Goal: Information Seeking & Learning: Learn about a topic

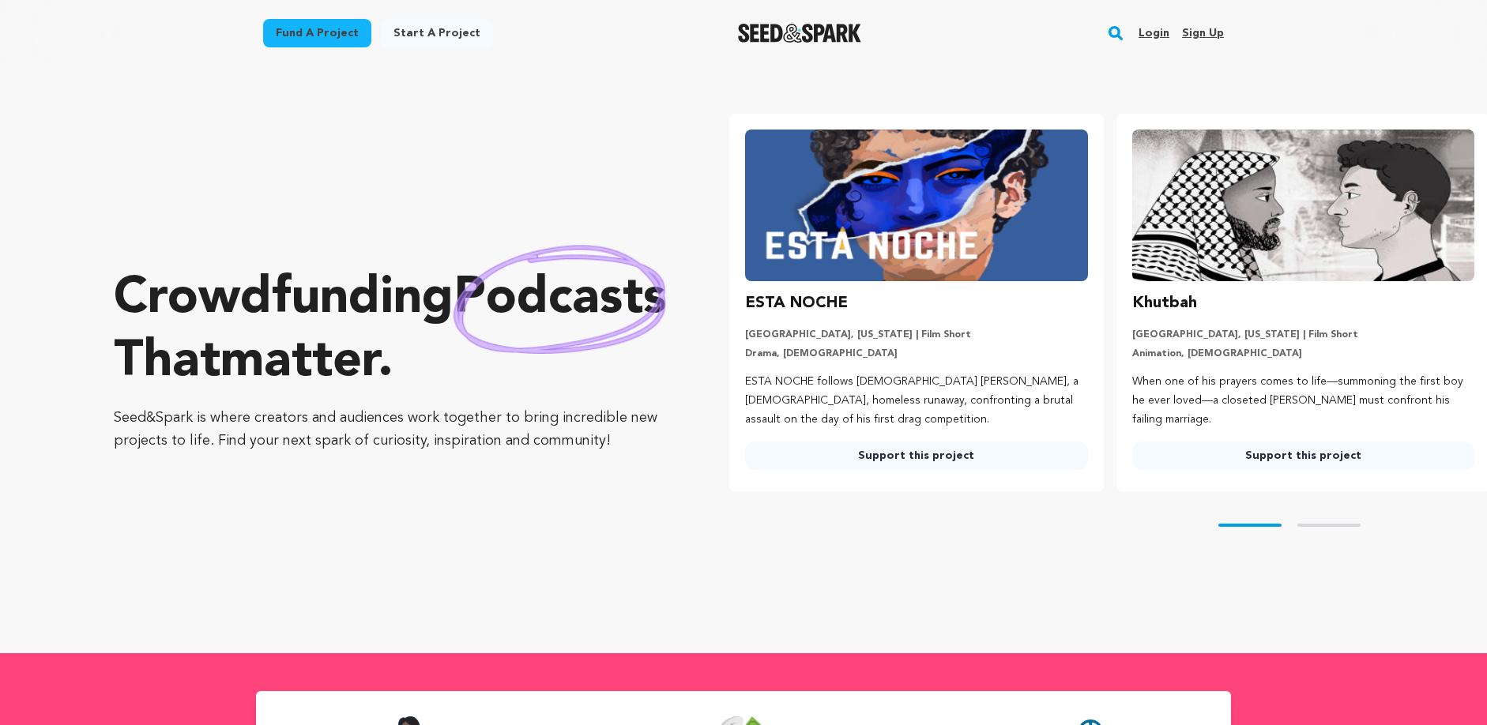
click at [1163, 38] on link "Login" at bounding box center [1154, 33] width 31 height 25
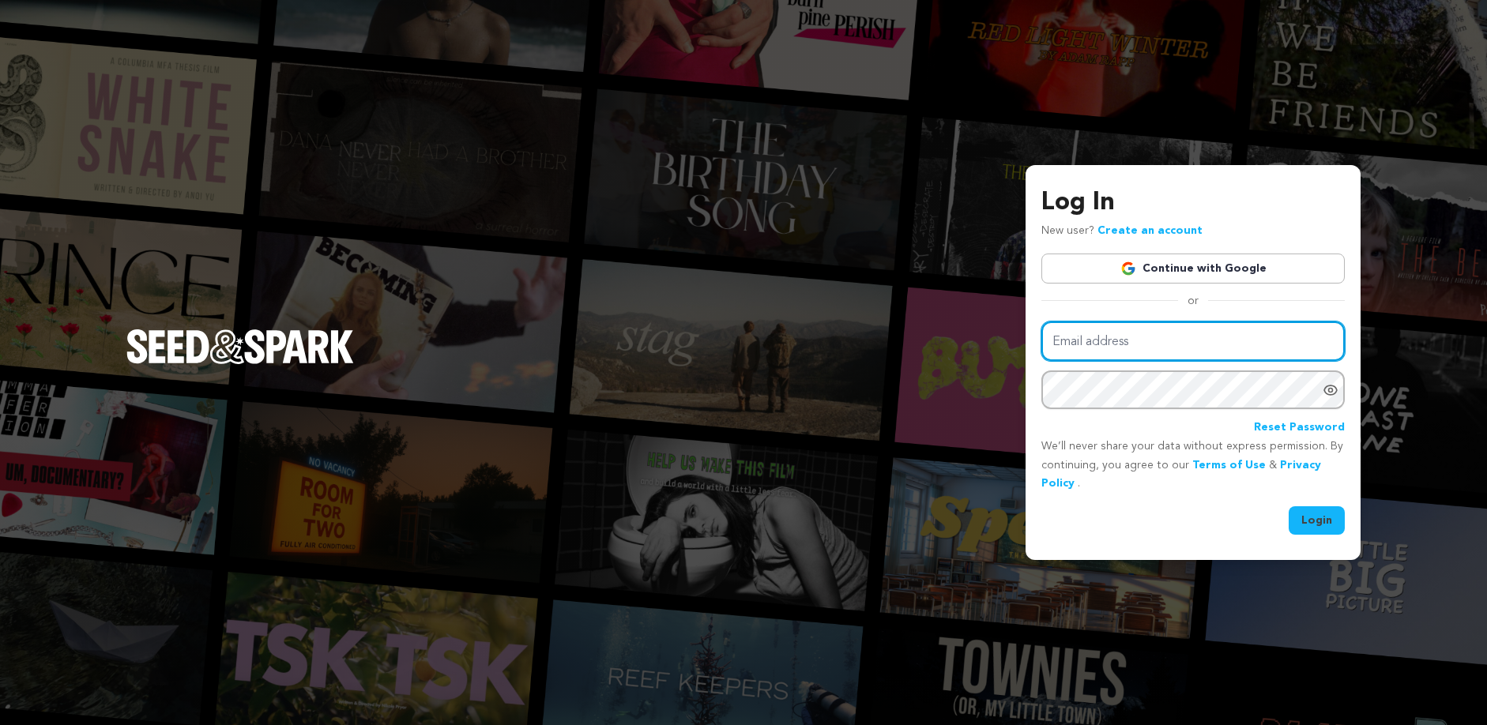
type input "andrea@justaddfirewater.com"
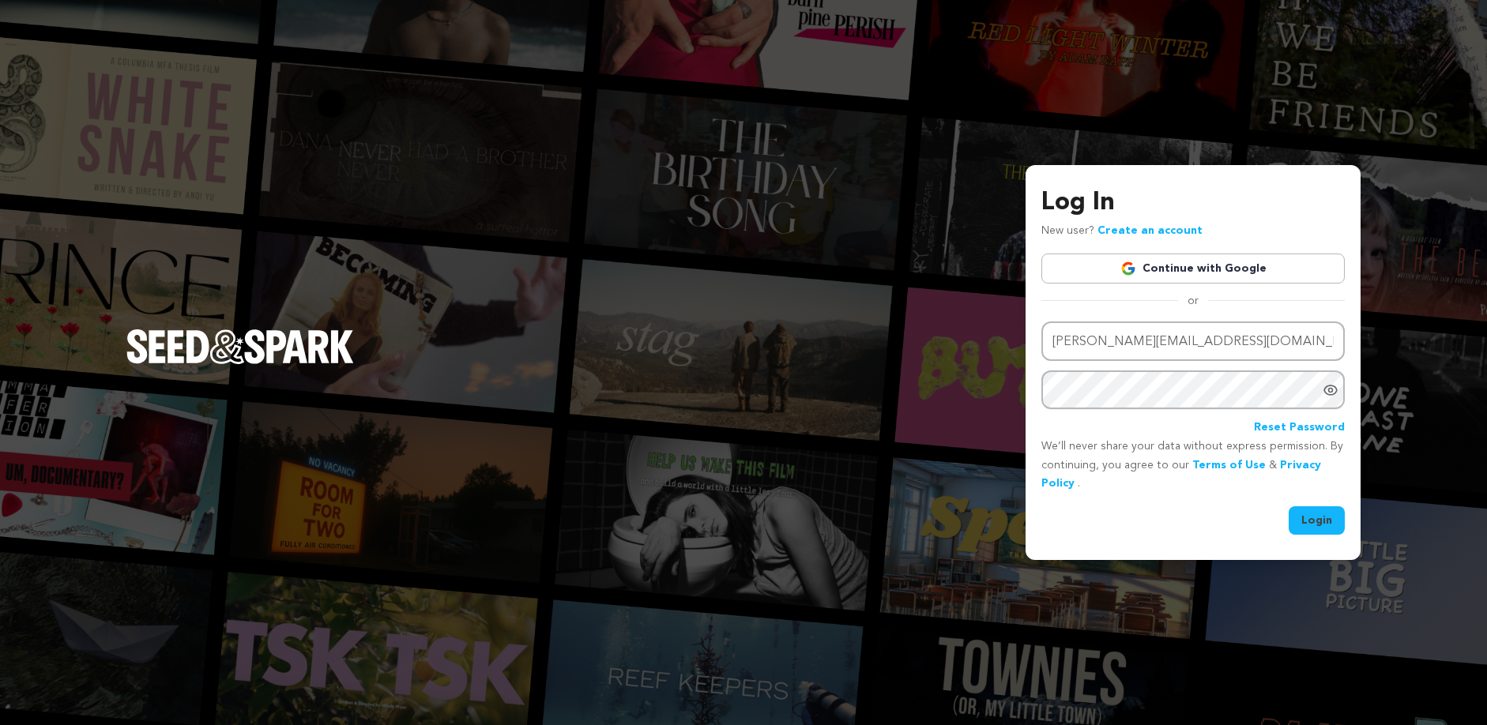
click at [1307, 520] on button "Login" at bounding box center [1317, 520] width 56 height 28
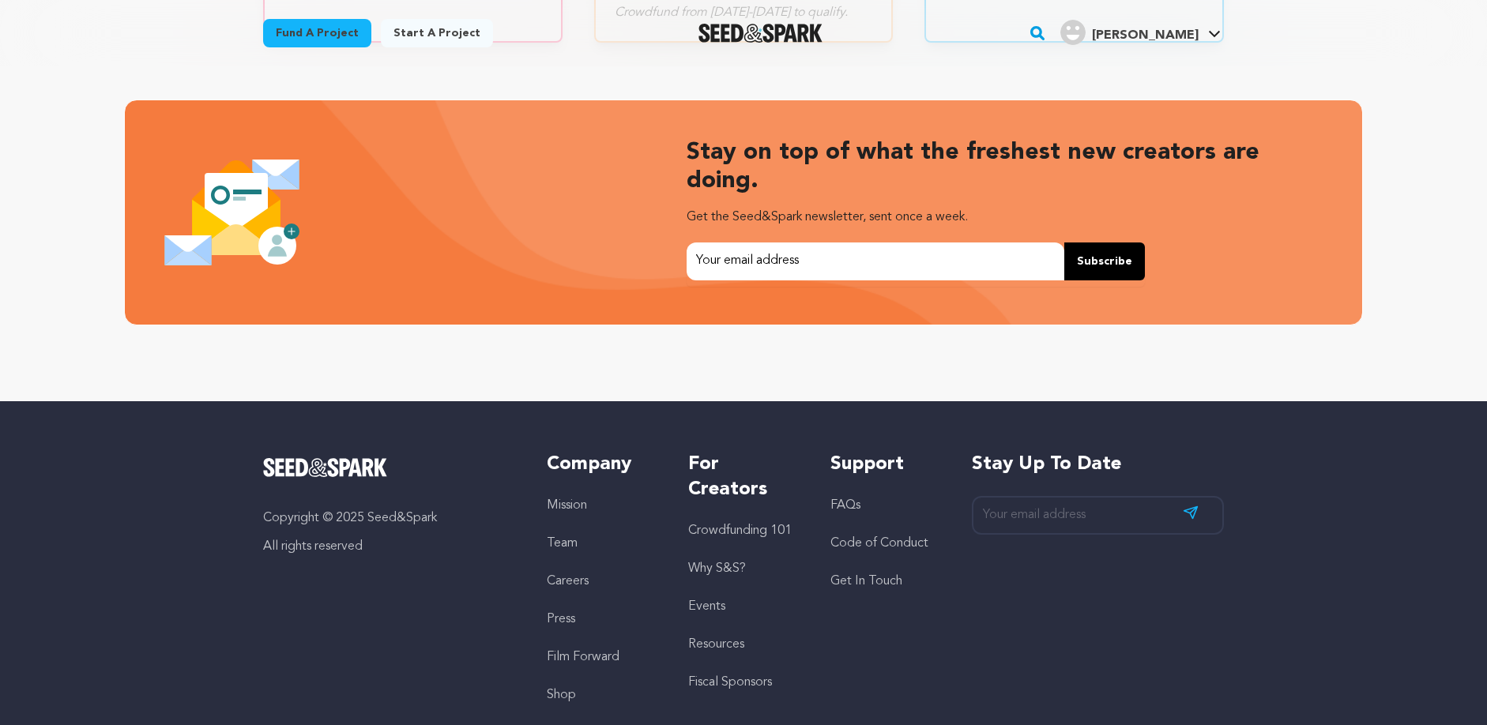
scroll to position [3376, 0]
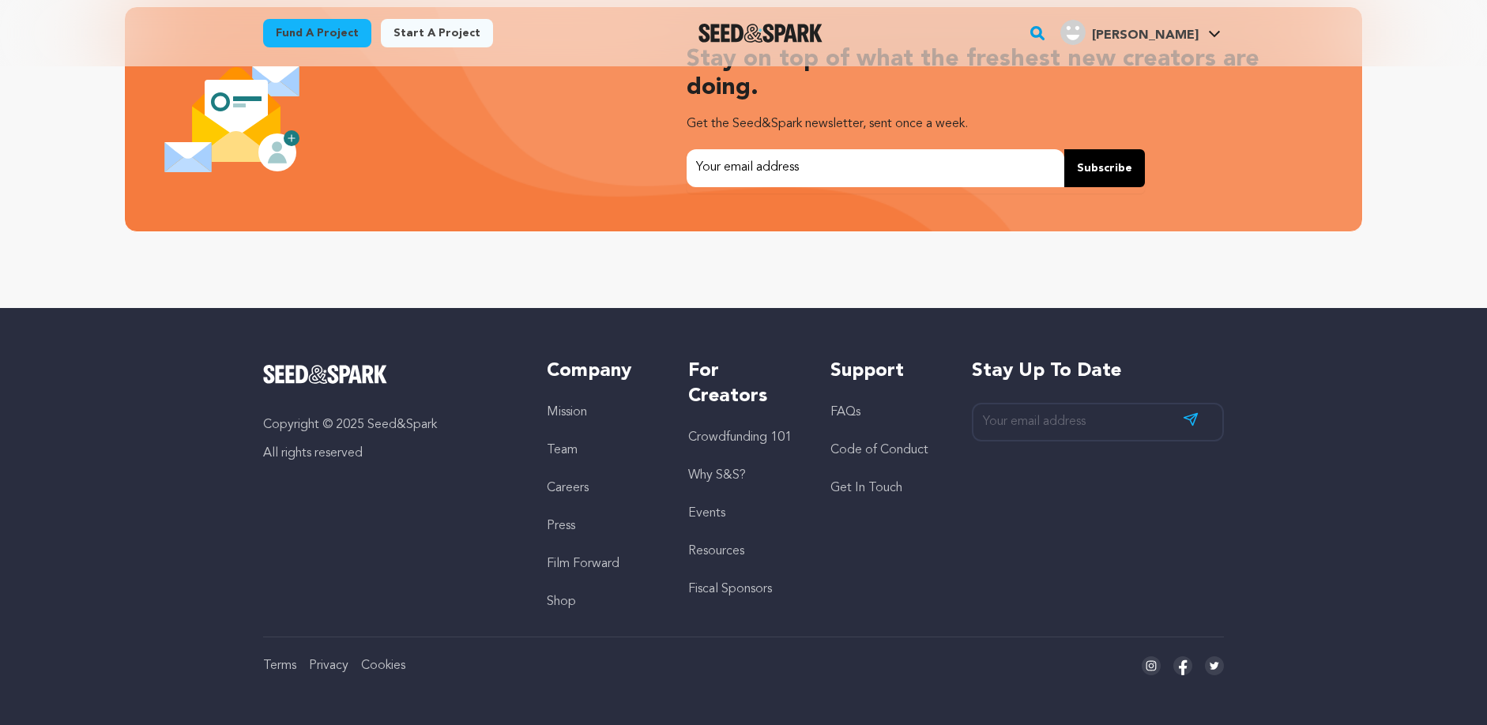
click at [760, 432] on link "Crowdfunding 101" at bounding box center [740, 437] width 104 height 13
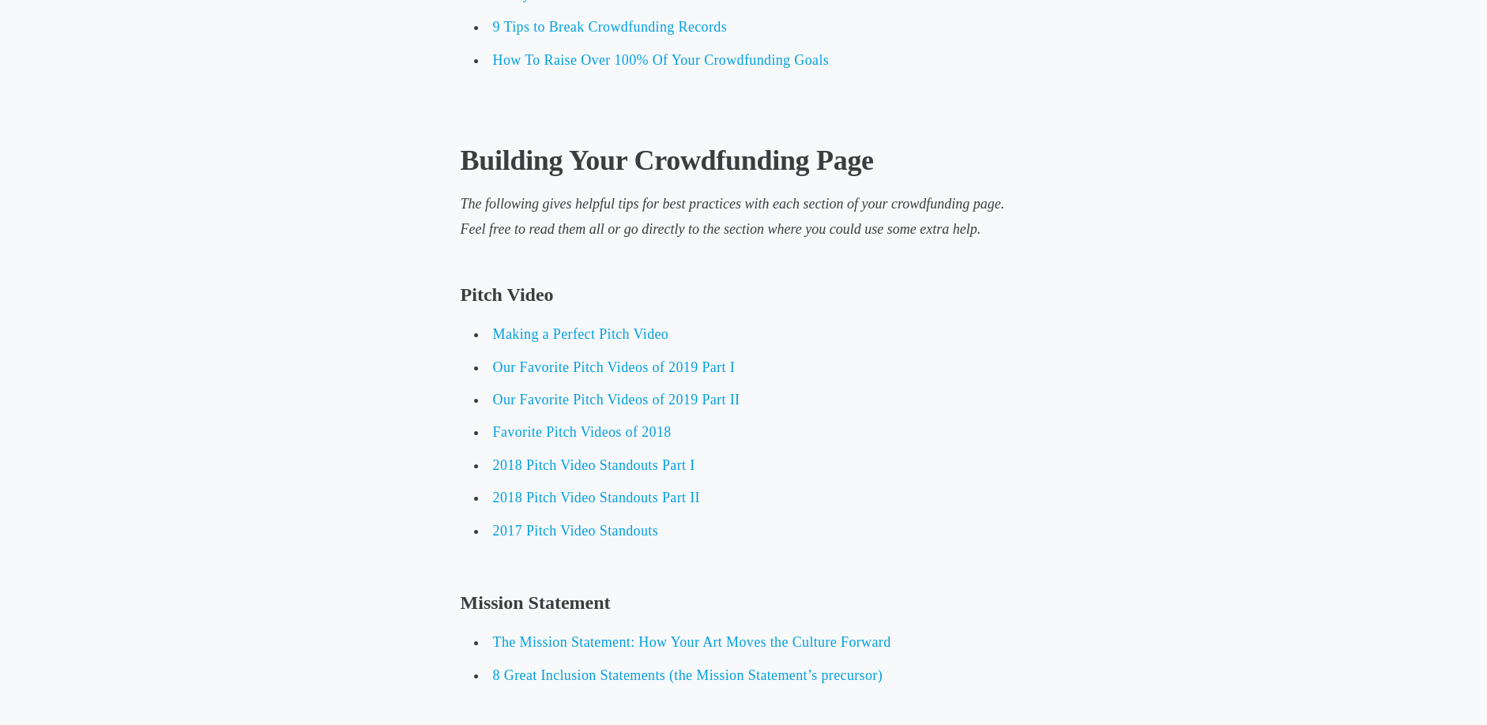
scroll to position [3978, 0]
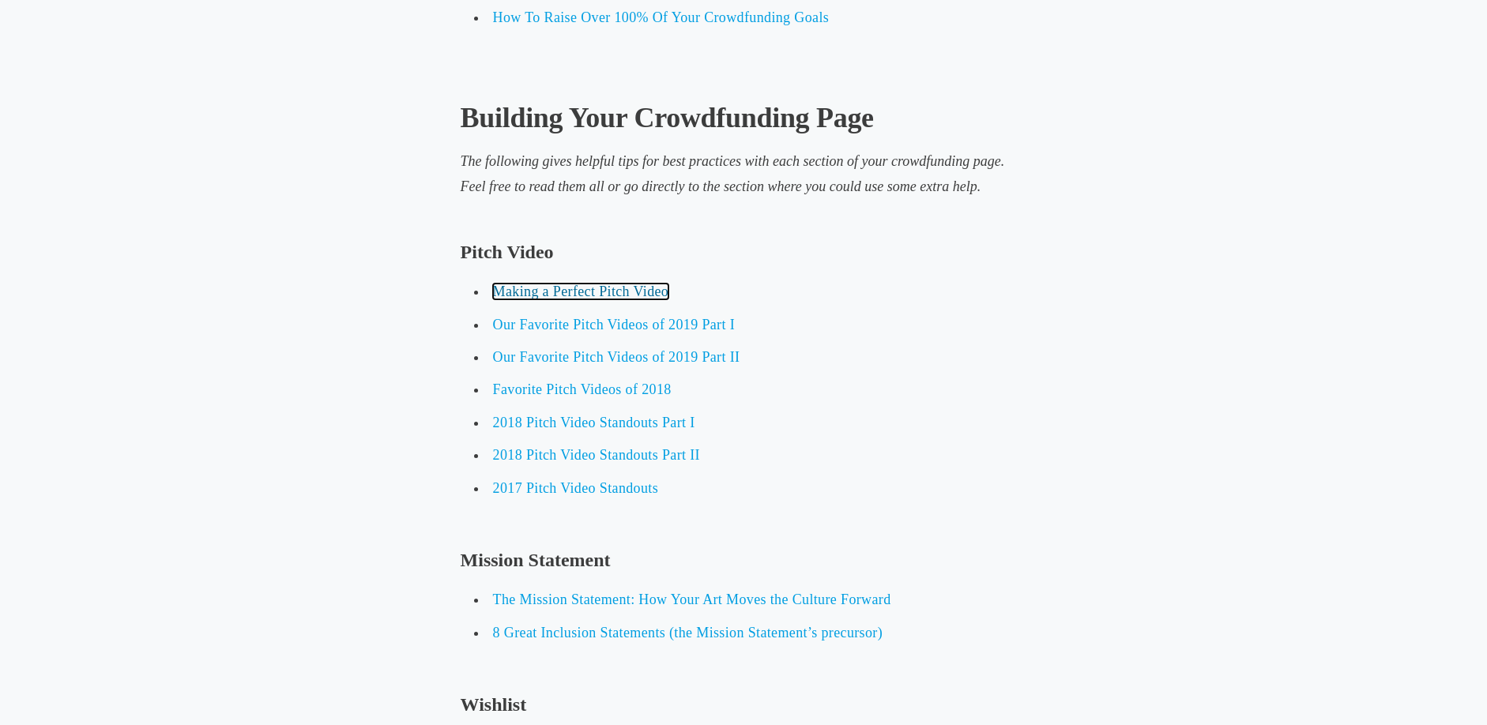
click at [624, 294] on span "Making a Perfect Pitch Video" at bounding box center [581, 292] width 176 height 16
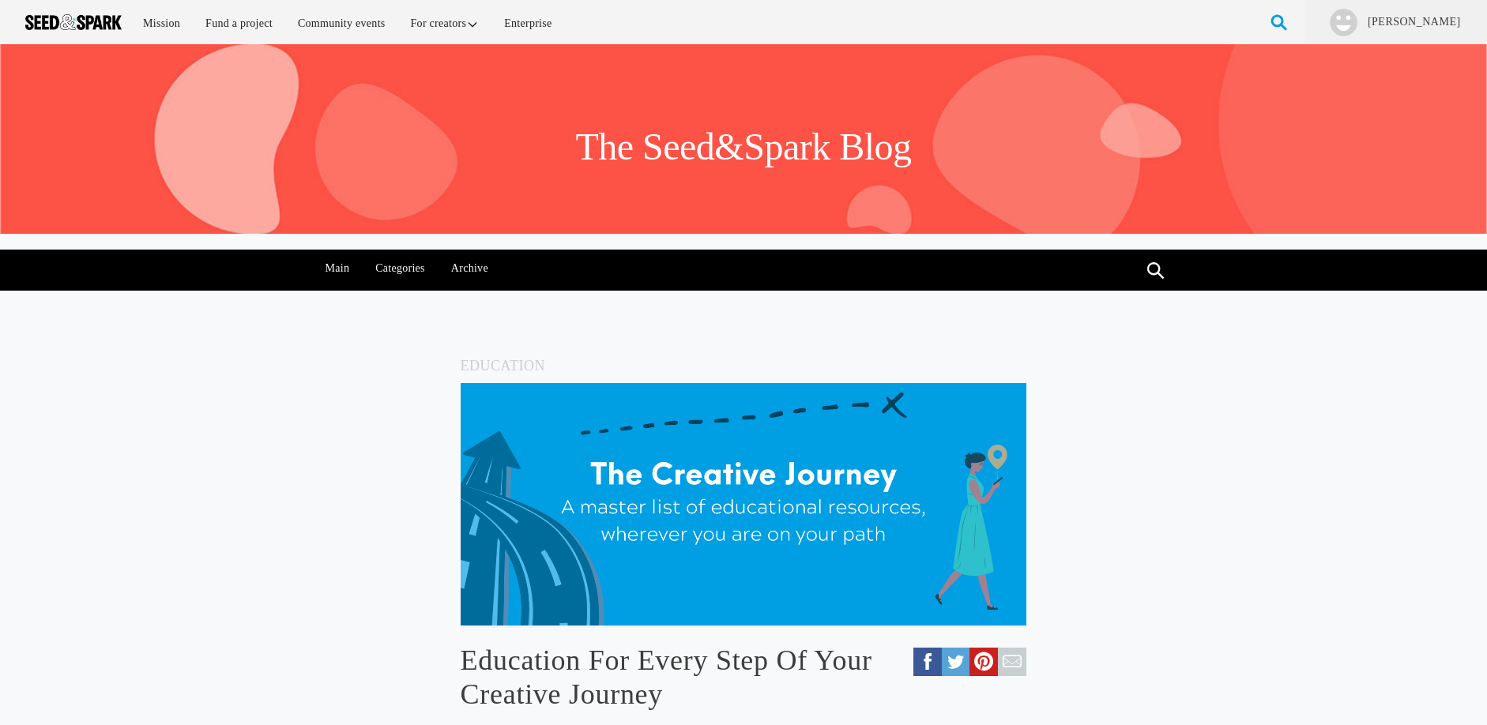
scroll to position [3978, 0]
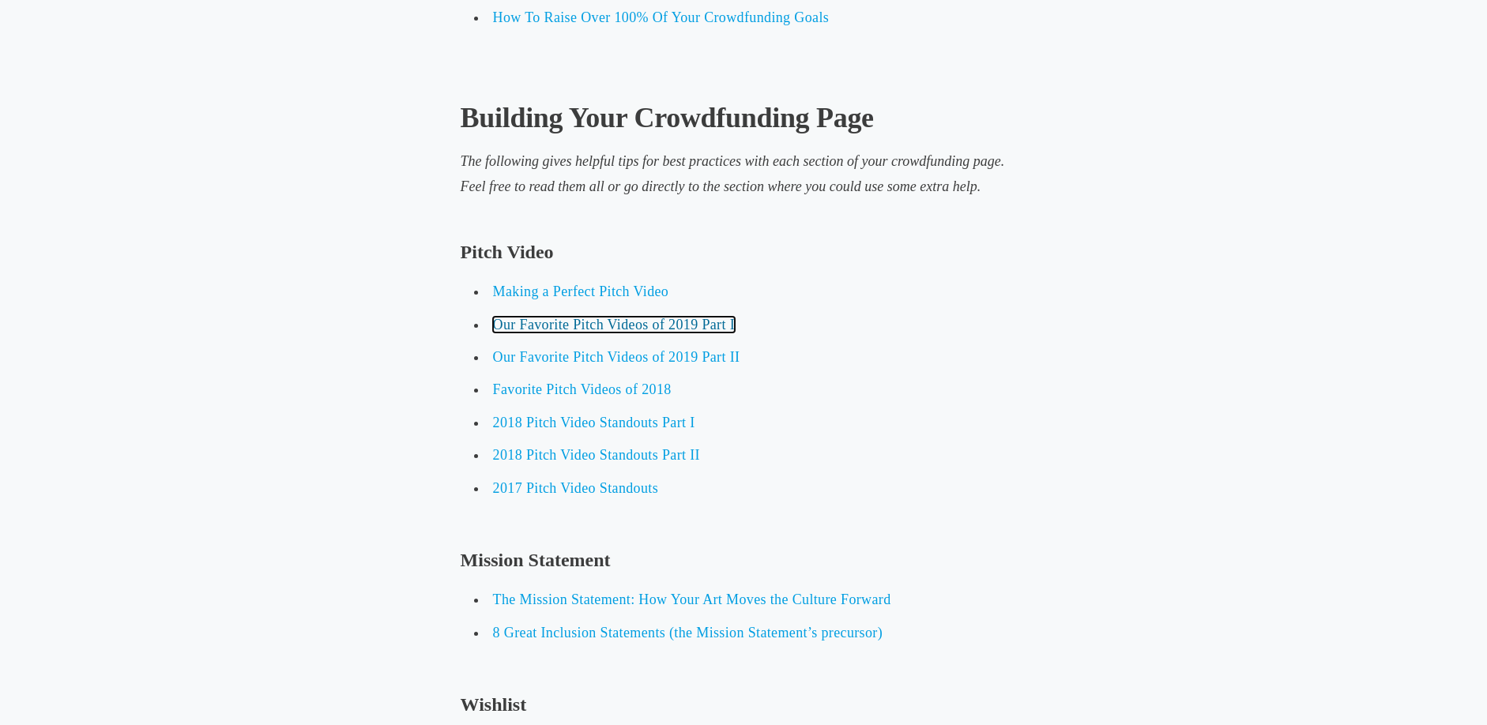
click at [657, 324] on span "Our Favorite Pitch Videos of 2019 Part I" at bounding box center [614, 325] width 242 height 16
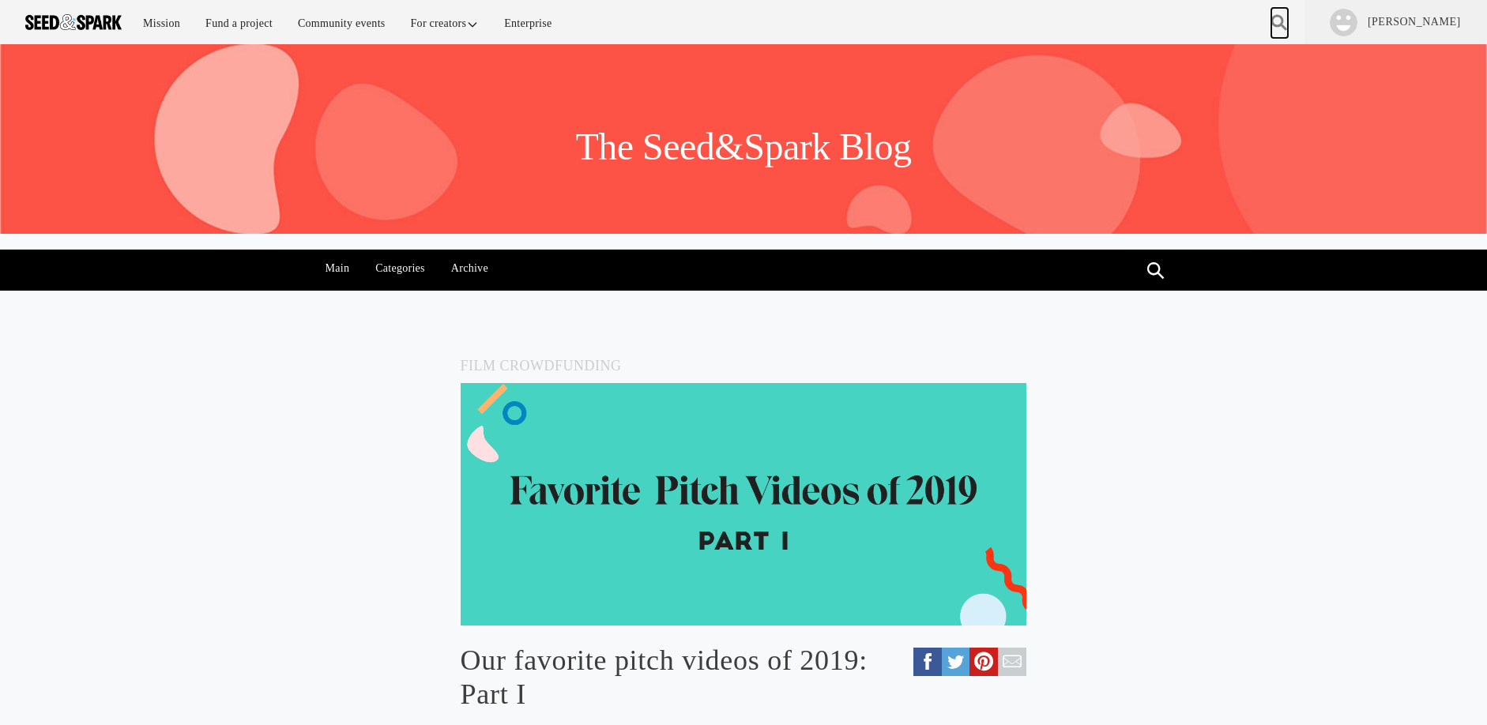
click at [1288, 17] on link at bounding box center [1279, 23] width 17 height 30
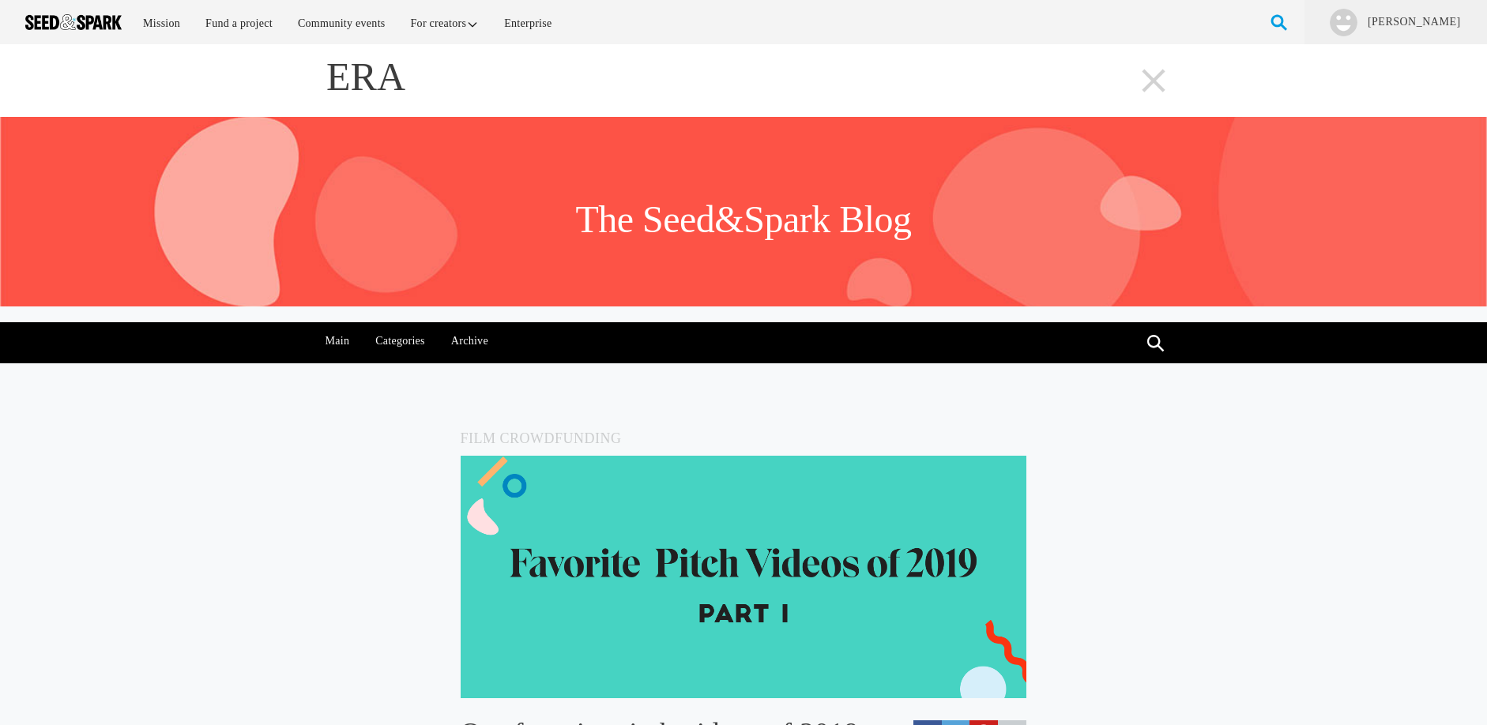
type input "ERA"
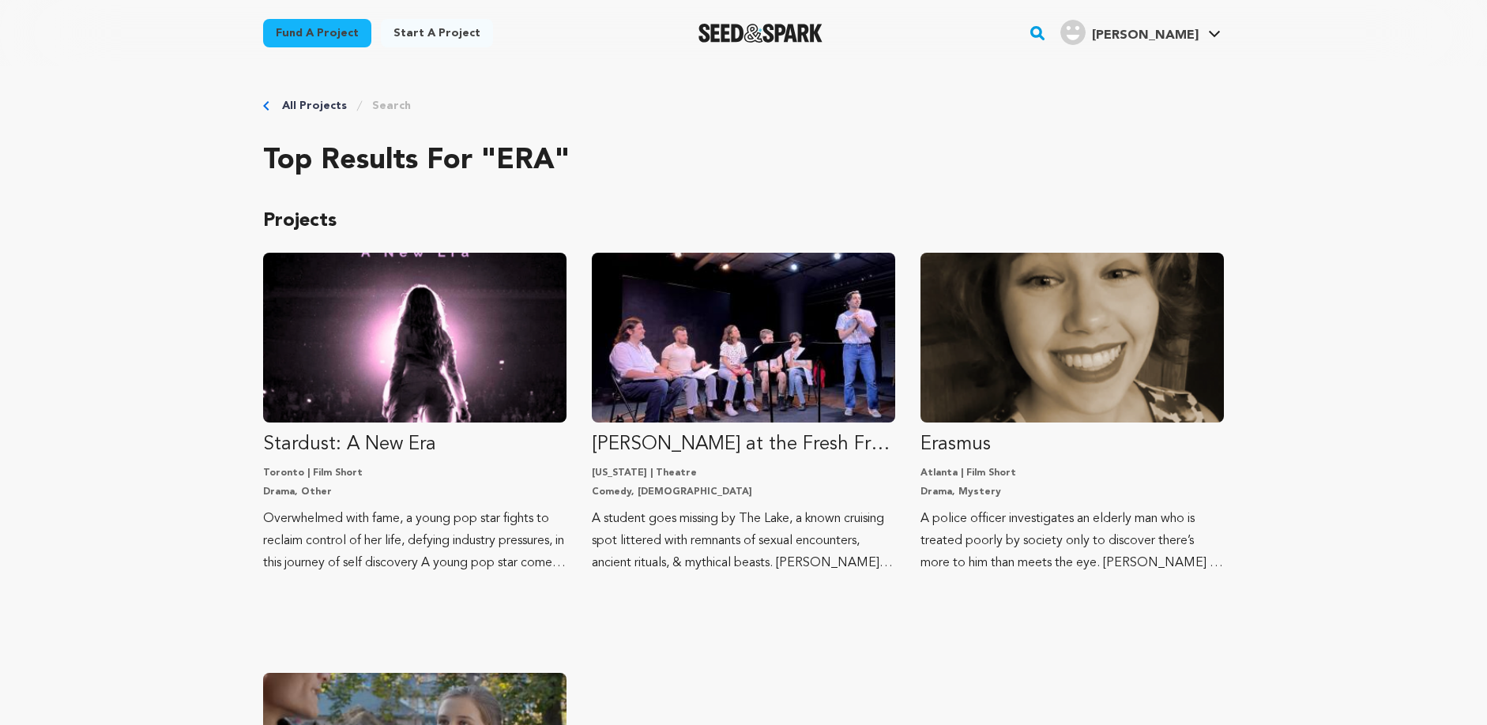
click at [318, 105] on link "All Projects" at bounding box center [314, 106] width 65 height 16
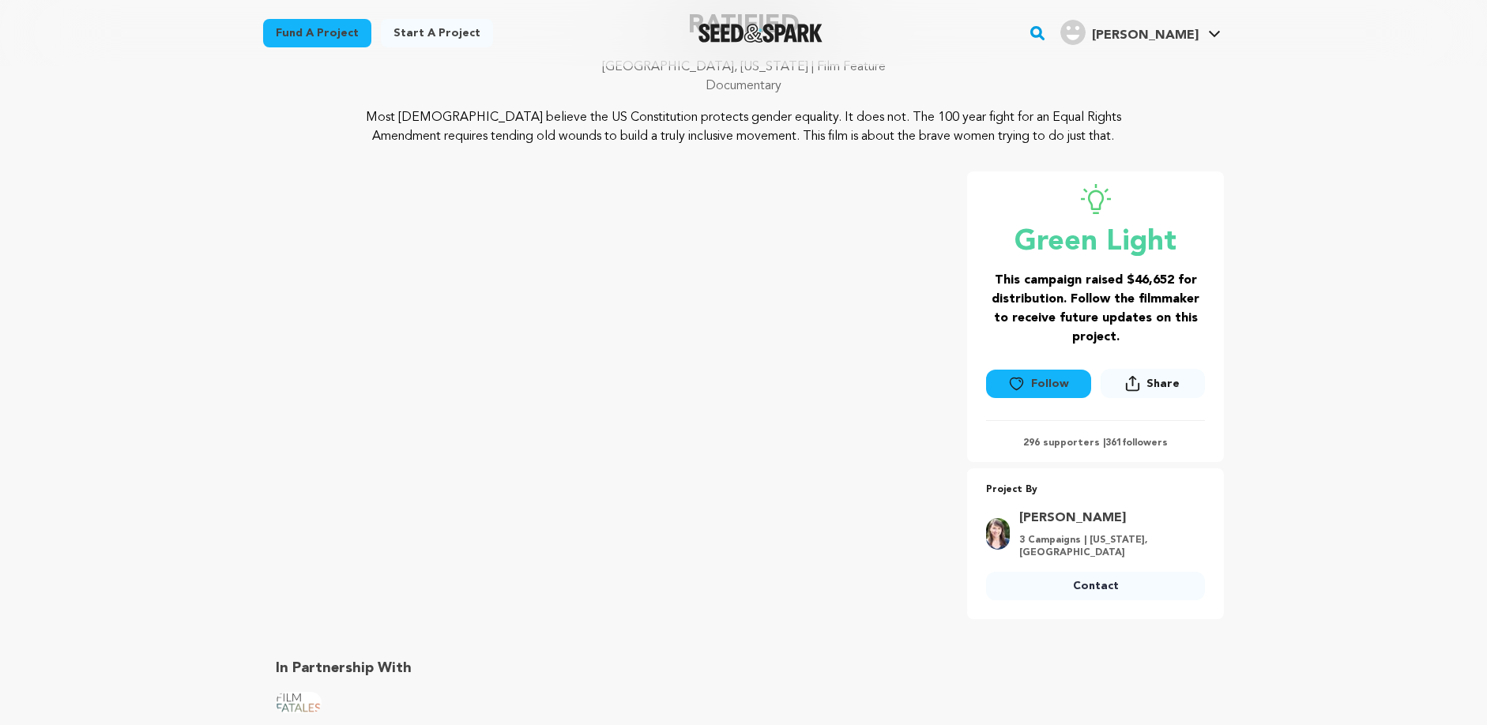
scroll to position [138, 0]
